Goal: Check status

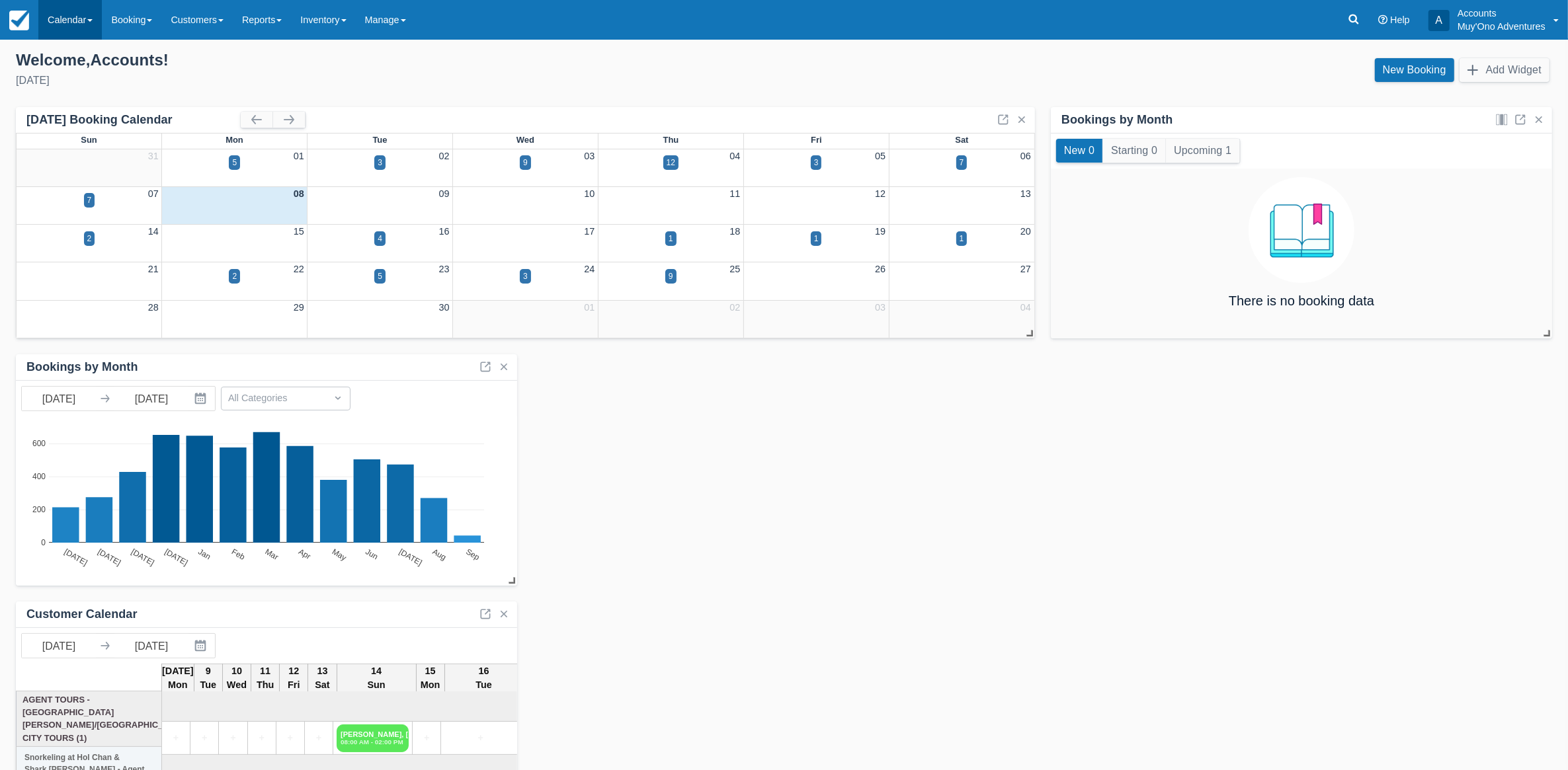
click at [83, 28] on link "Calendar" at bounding box center [69, 20] width 63 height 40
click at [63, 114] on link "Month" at bounding box center [90, 125] width 104 height 28
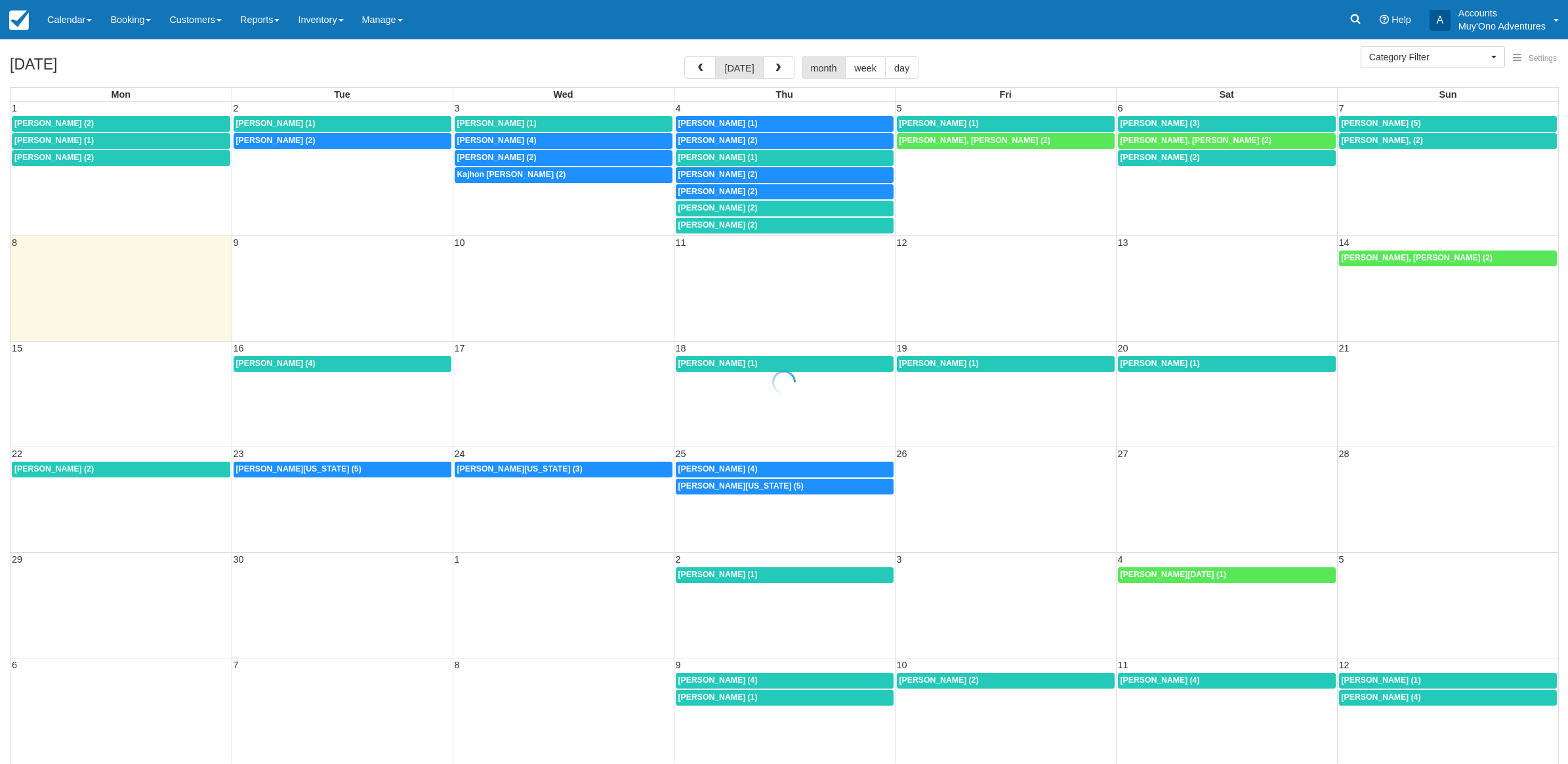
select select
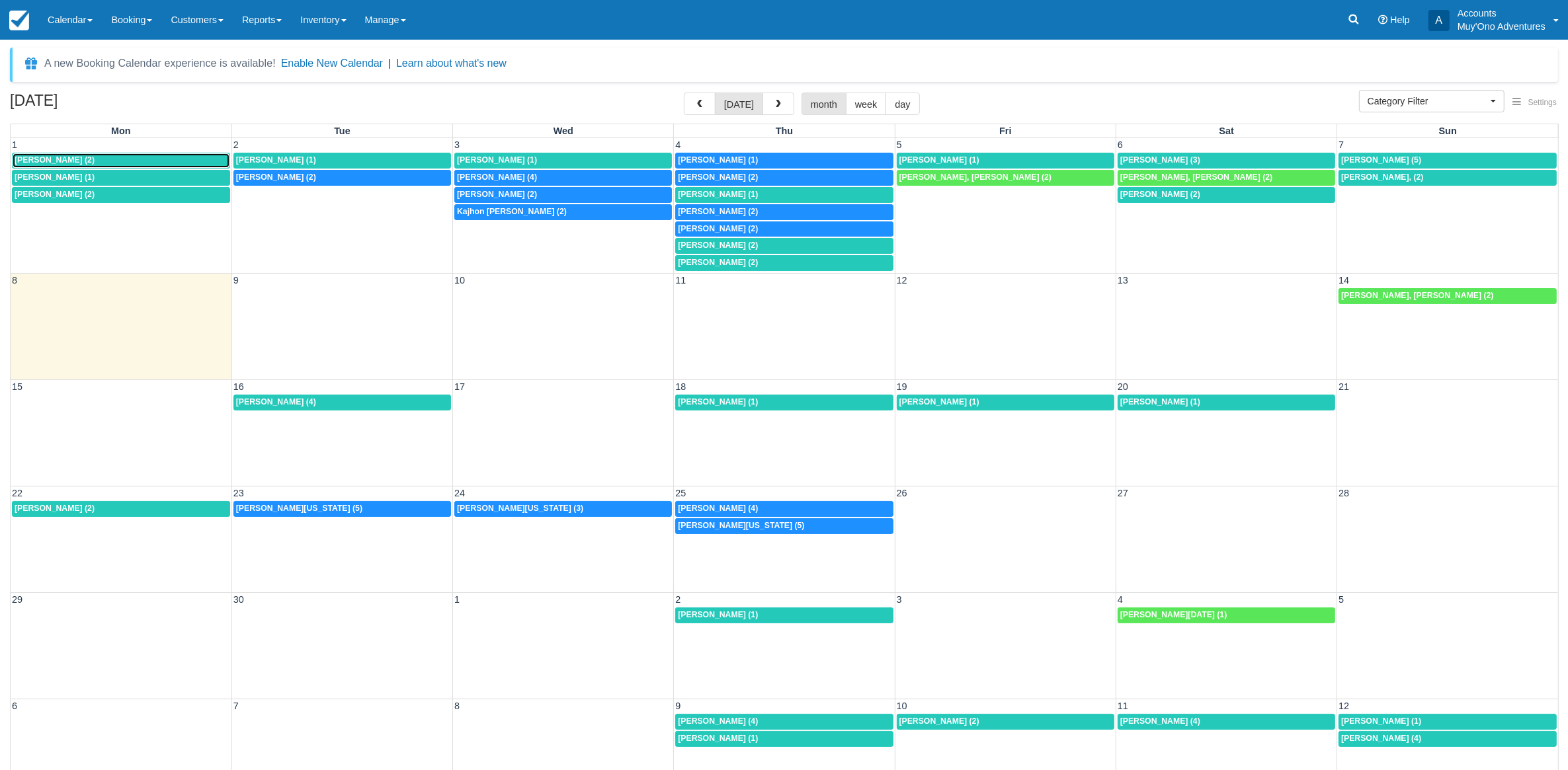
click at [86, 156] on div "[PERSON_NAME] (2)" at bounding box center [121, 160] width 213 height 11
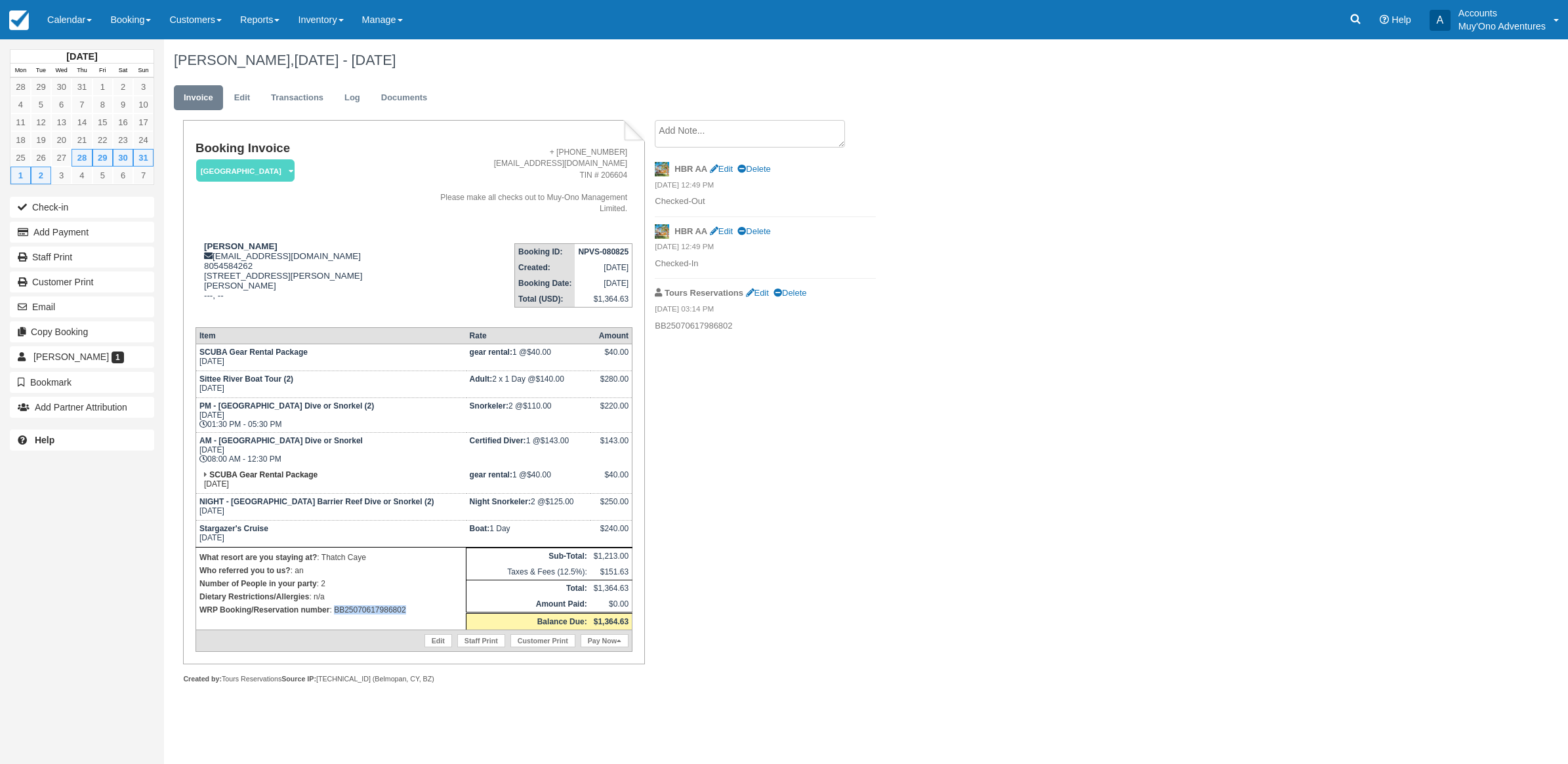
drag, startPoint x: 420, startPoint y: 620, endPoint x: 336, endPoint y: 615, distance: 84.1
click at [336, 615] on td "What resort are you staying at? : Thatch Caye Who referred you to us? : an Numb…" at bounding box center [331, 589] width 270 height 83
copy p "BB25070617986802"
